Goal: Task Accomplishment & Management: Use online tool/utility

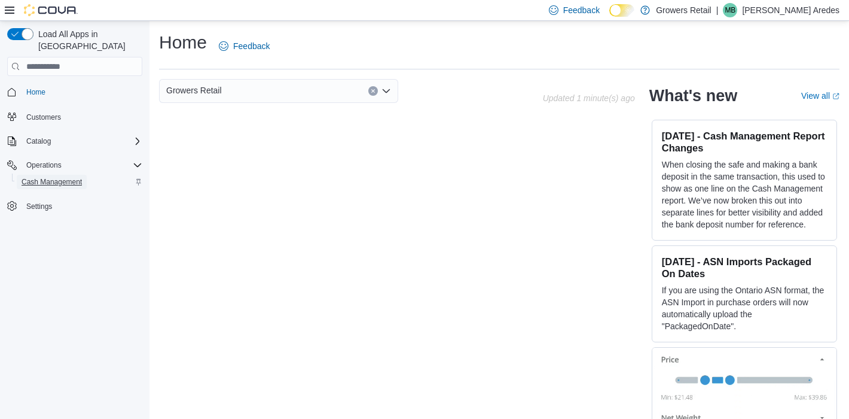
click at [69, 175] on span "Cash Management" at bounding box center [52, 182] width 60 height 14
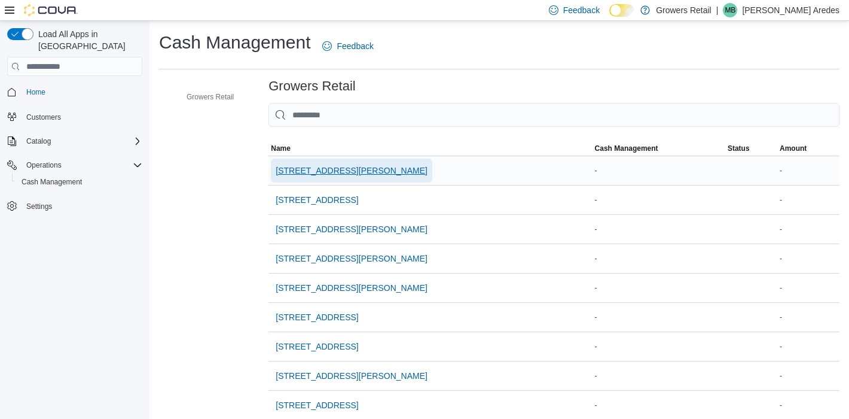
click at [338, 169] on span "1021 Pape Avenue" at bounding box center [352, 170] width 152 height 12
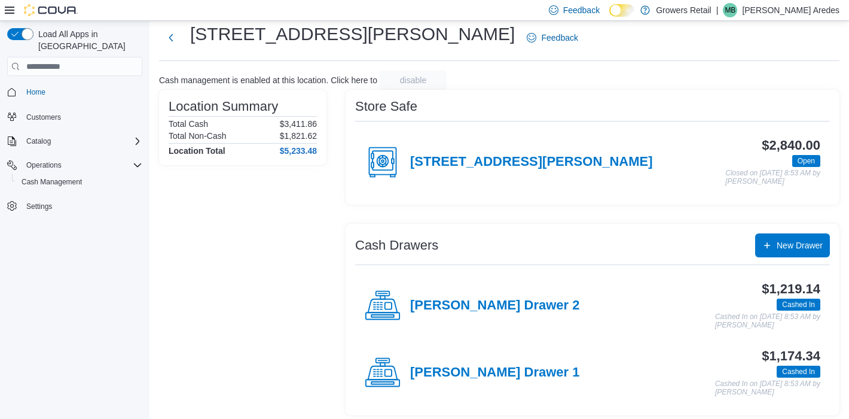
scroll to position [31, 0]
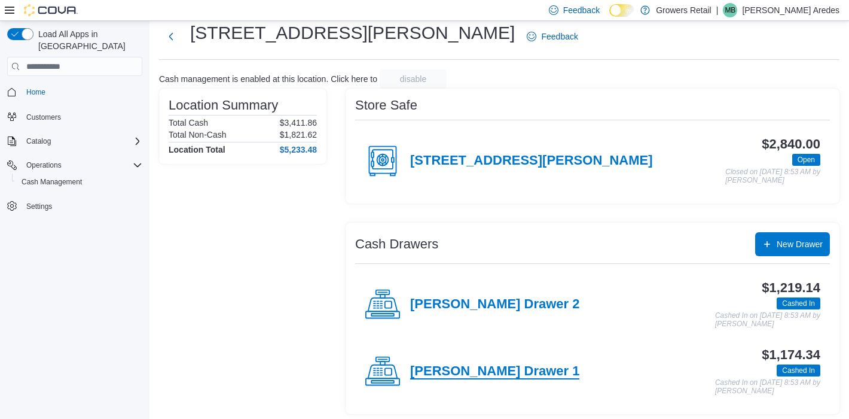
click at [457, 372] on h4 "Pape Drawer 1" at bounding box center [494, 372] width 169 height 16
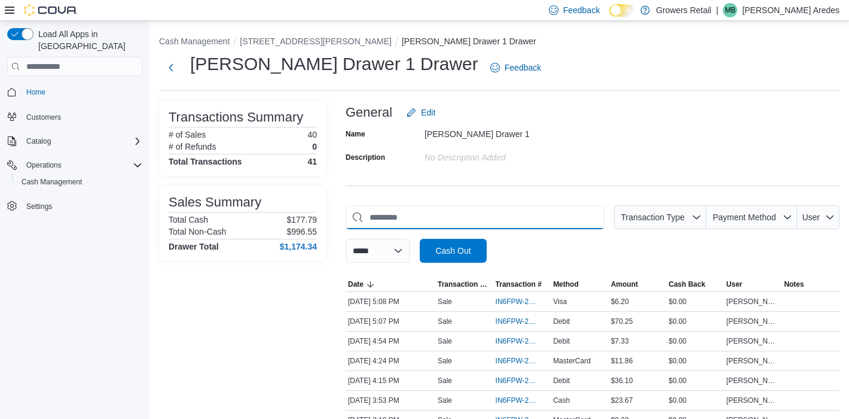
click at [414, 224] on input "This is a search bar. As you type, the results lower in the page will automatic…" at bounding box center [475, 217] width 259 height 24
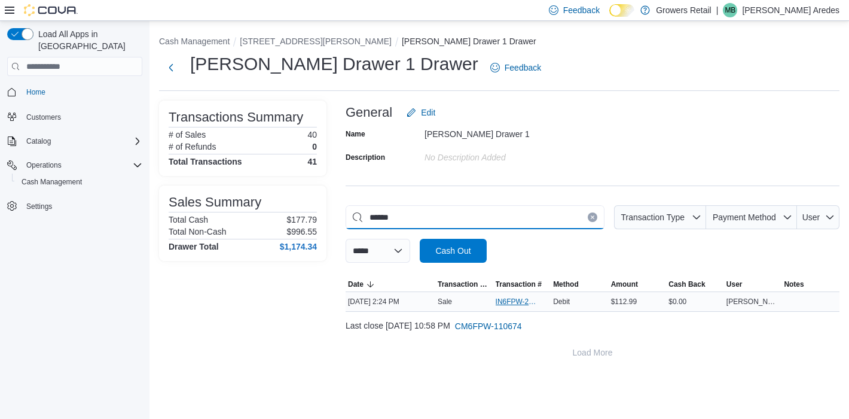
type input "******"
click at [520, 300] on span "IN6FPW-2066184" at bounding box center [516, 302] width 41 height 10
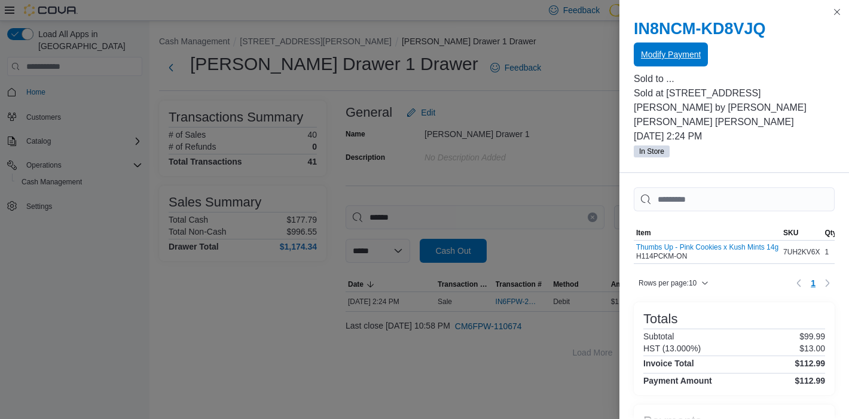
click at [691, 58] on span "Modify Payment" at bounding box center [671, 54] width 60 height 12
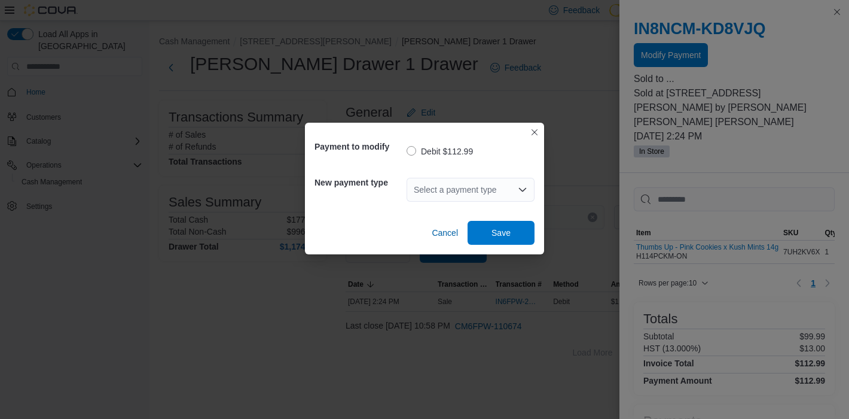
click at [465, 191] on div "Select a payment type" at bounding box center [471, 190] width 128 height 24
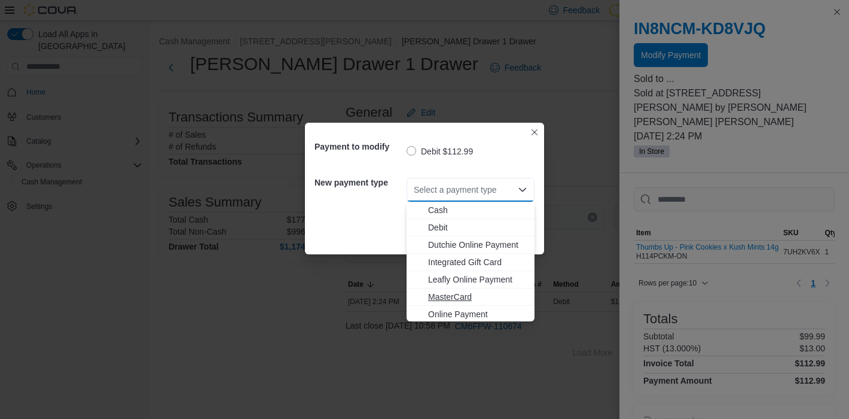
click at [461, 294] on span "MasterCard" at bounding box center [477, 297] width 99 height 12
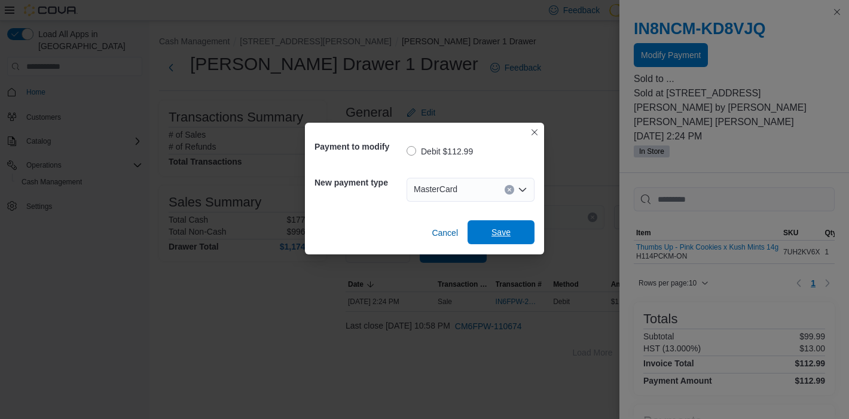
click at [499, 243] on span "Save" at bounding box center [501, 232] width 53 height 24
